Goal: Information Seeking & Learning: Learn about a topic

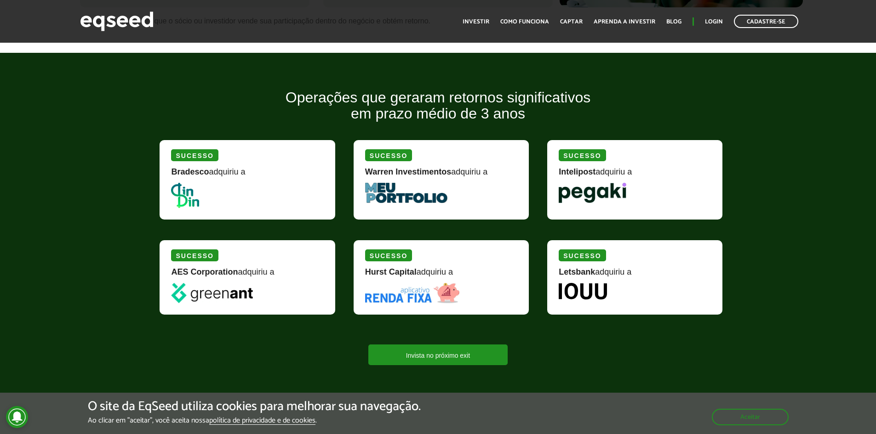
scroll to position [1041, 0]
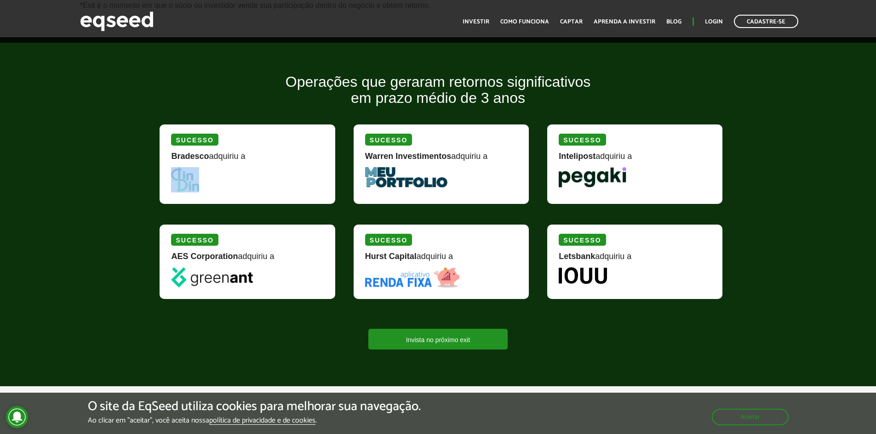
drag, startPoint x: 199, startPoint y: 191, endPoint x: 182, endPoint y: 178, distance: 21.3
click at [182, 178] on picture at bounding box center [247, 179] width 152 height 25
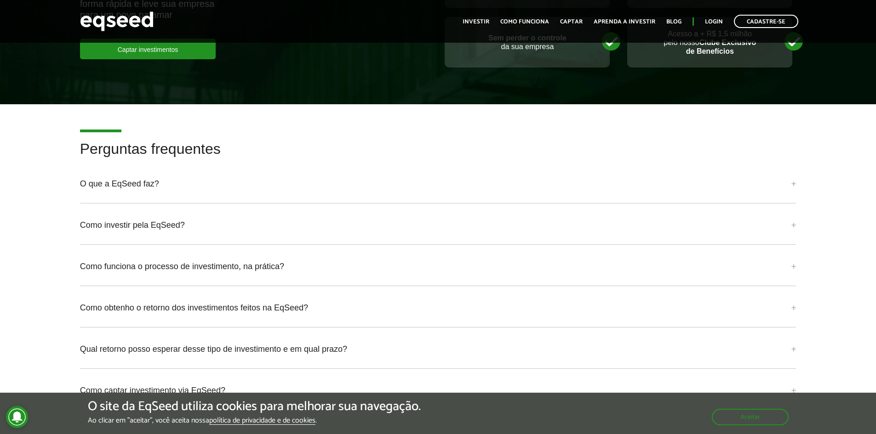
scroll to position [2124, 0]
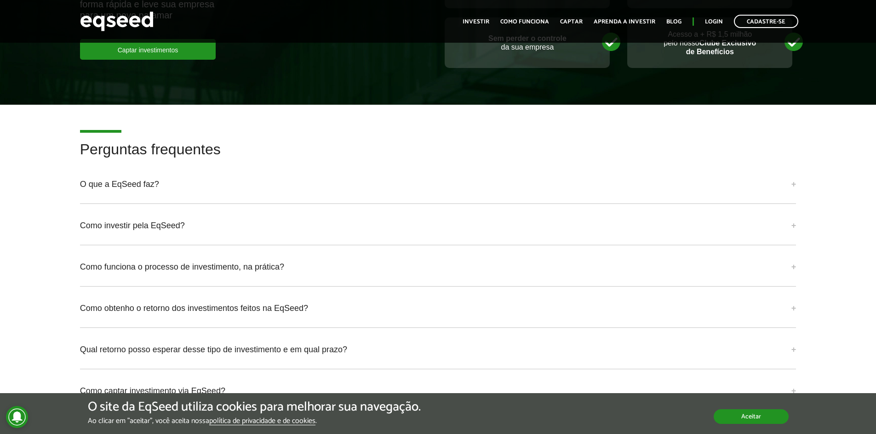
click at [729, 414] on button "Aceitar" at bounding box center [750, 417] width 75 height 15
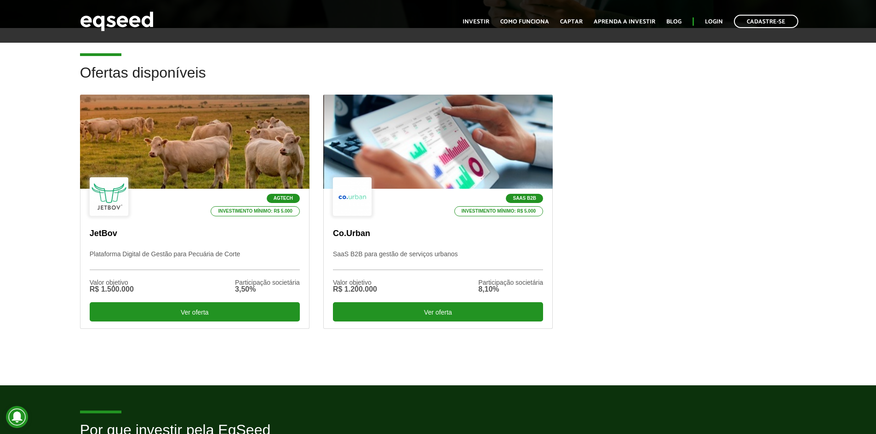
scroll to position [0, 0]
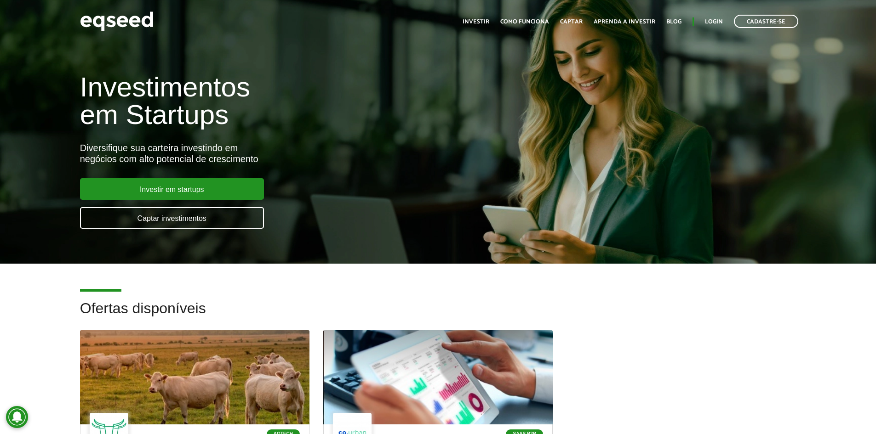
click at [491, 17] on ul "Início Investir Como funciona Captar Aprenda a investir Blog Login Cadastre-se" at bounding box center [630, 21] width 345 height 13
click at [484, 20] on link "Investir" at bounding box center [475, 22] width 27 height 6
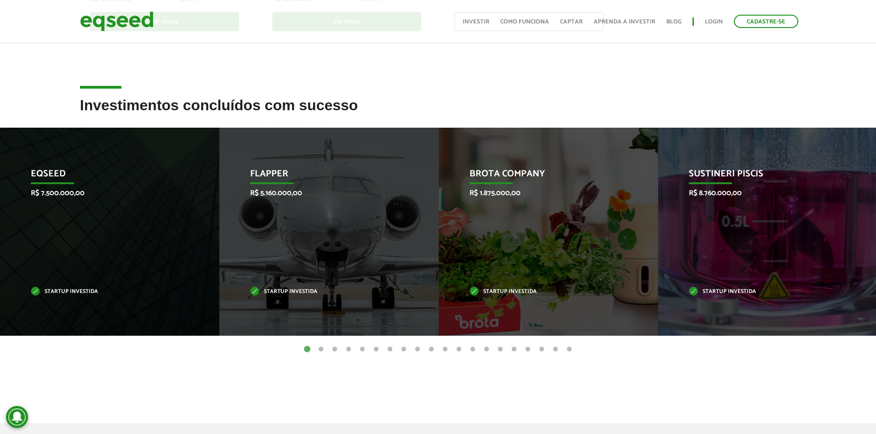
scroll to position [307, 0]
click at [321, 350] on button "2" at bounding box center [320, 349] width 9 height 9
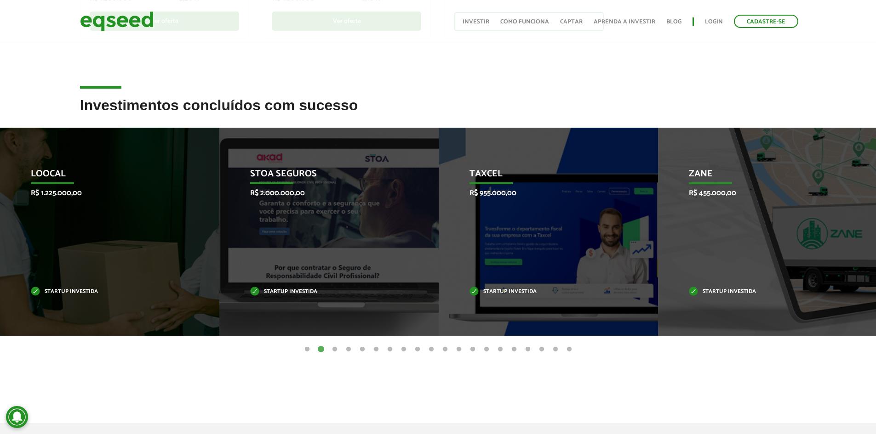
click at [335, 349] on button "3" at bounding box center [334, 349] width 9 height 9
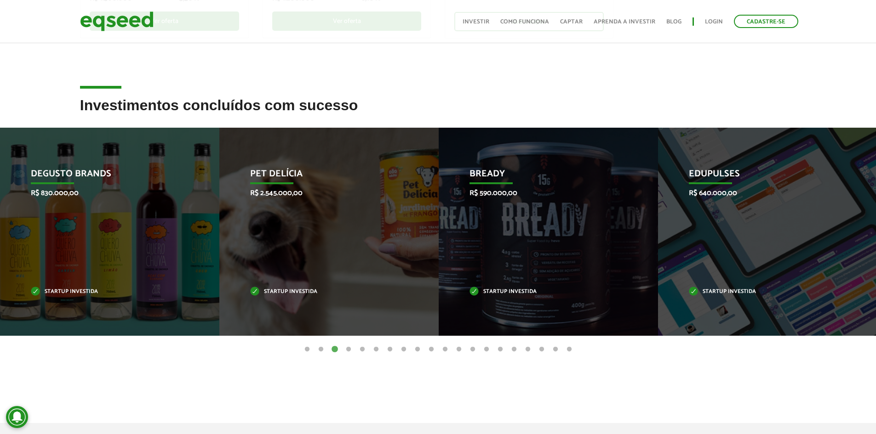
click at [347, 349] on button "4" at bounding box center [348, 349] width 9 height 9
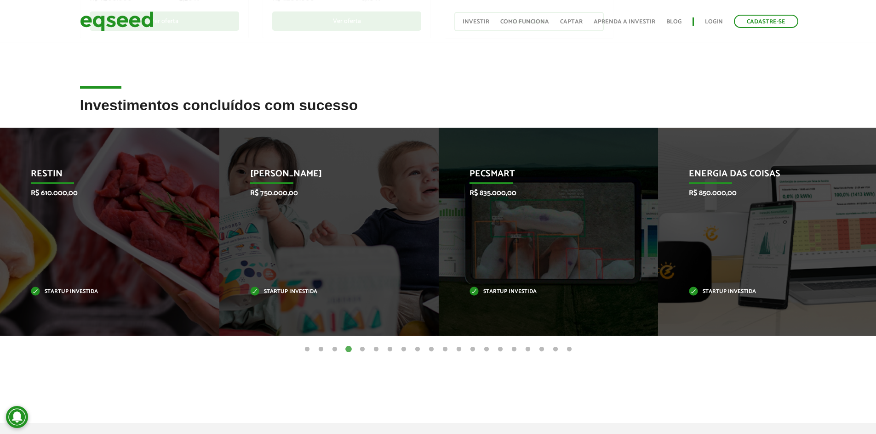
click at [361, 350] on button "5" at bounding box center [362, 349] width 9 height 9
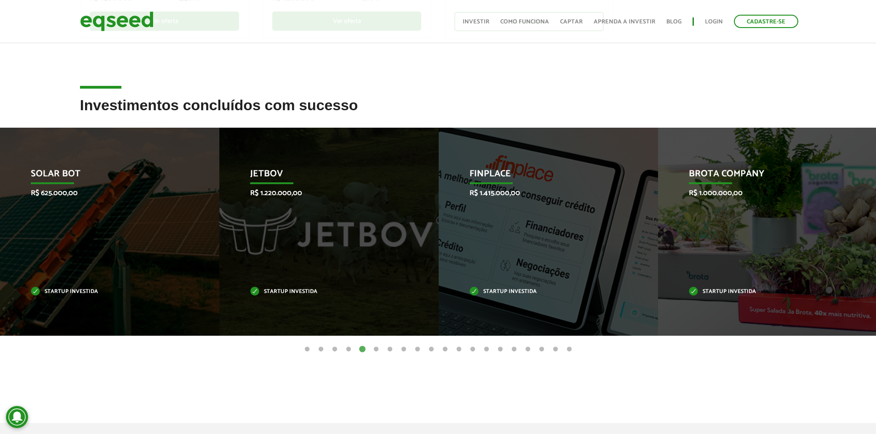
click at [378, 350] on button "6" at bounding box center [375, 349] width 9 height 9
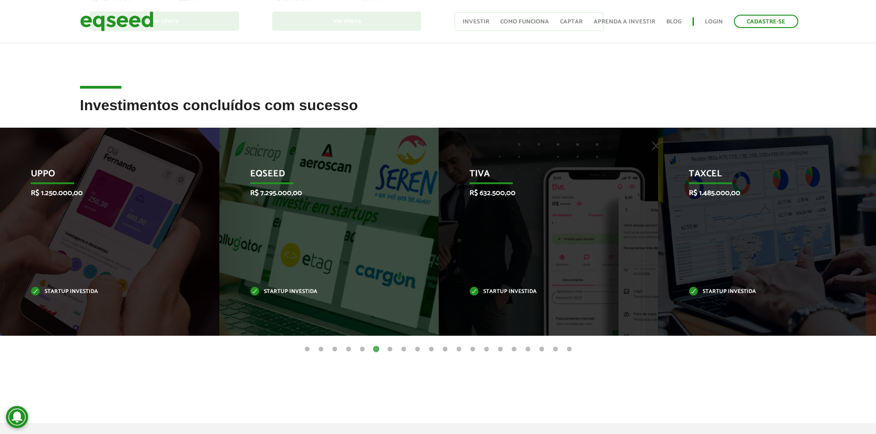
click at [391, 349] on button "7" at bounding box center [389, 349] width 9 height 9
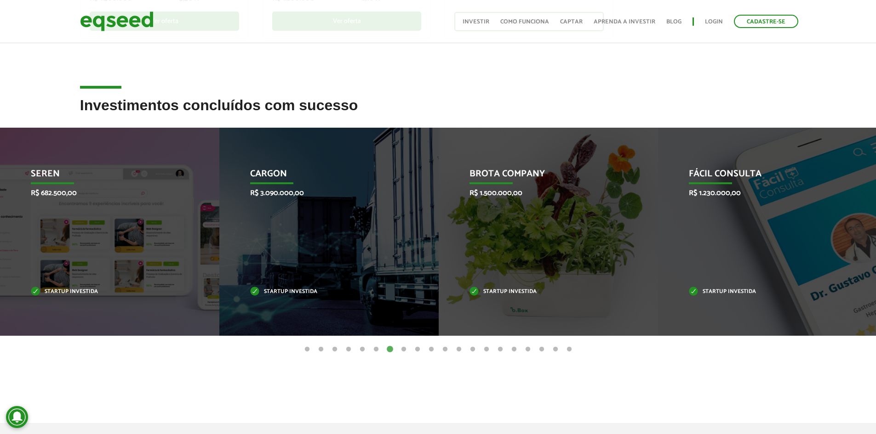
click at [402, 349] on button "8" at bounding box center [403, 349] width 9 height 9
